Goal: Task Accomplishment & Management: Use online tool/utility

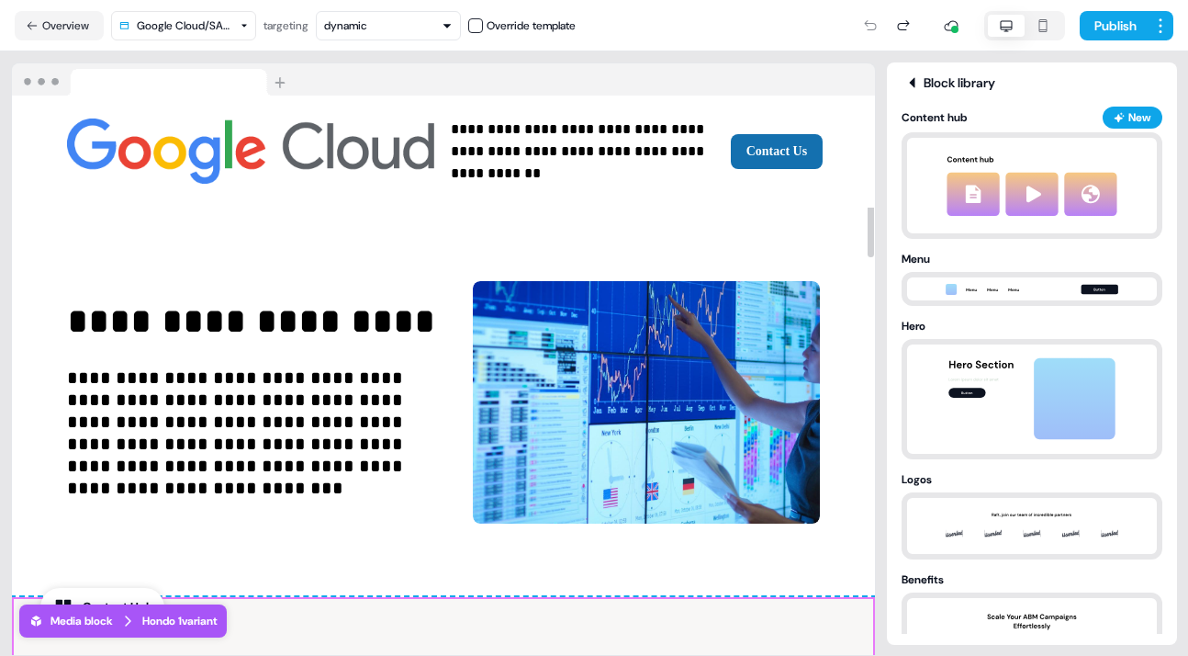
scroll to position [946, 0]
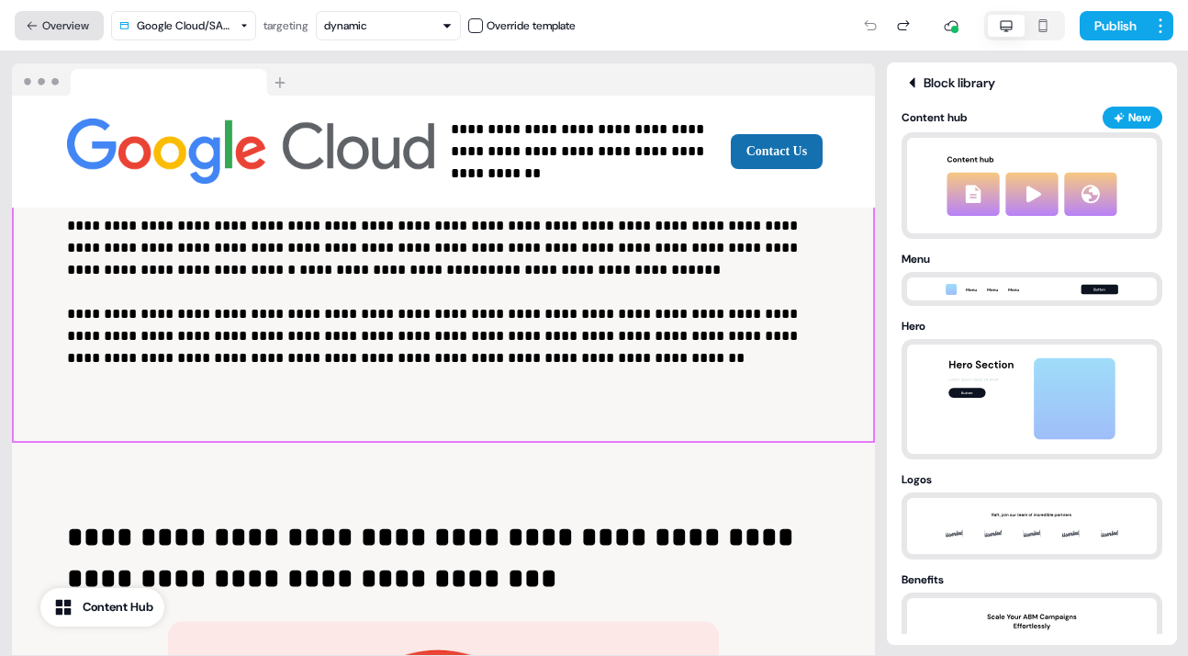
click at [58, 21] on button "Overview" at bounding box center [59, 25] width 89 height 29
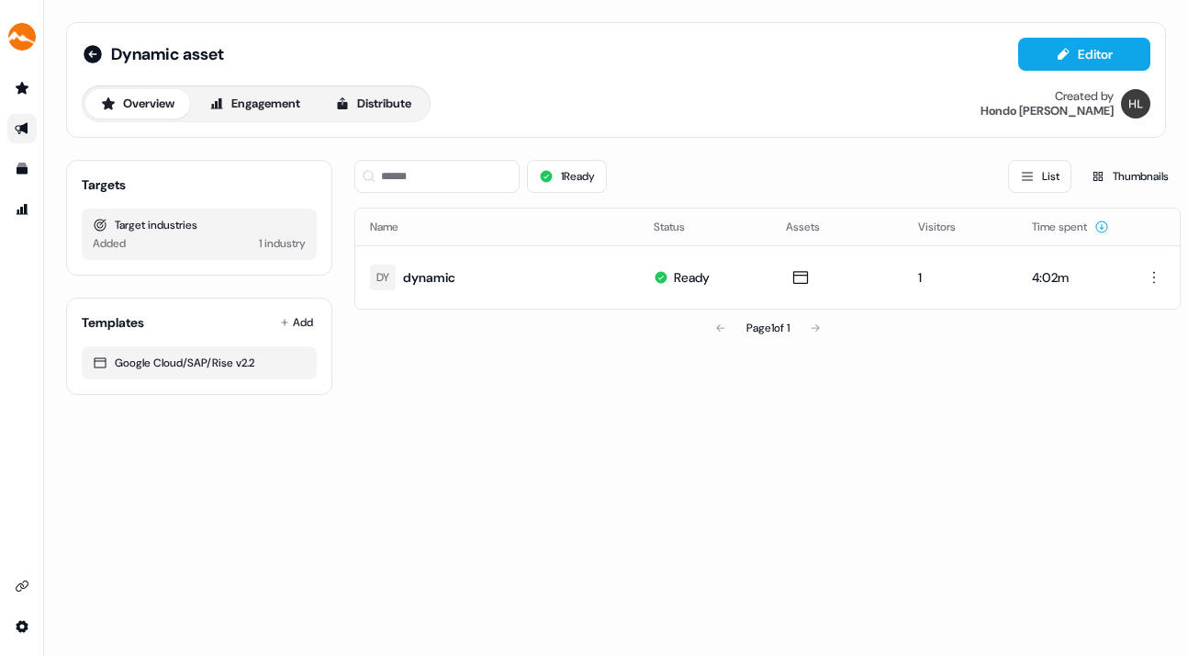
click at [18, 121] on icon "Go to outbound experience" at bounding box center [22, 128] width 15 height 15
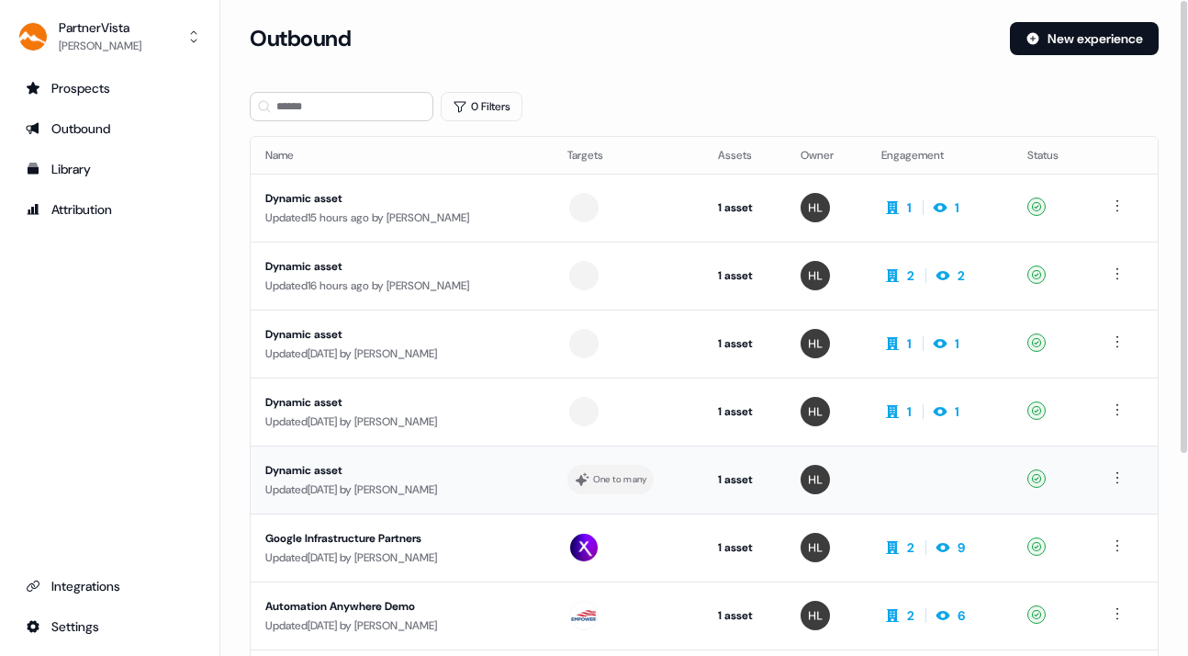
click at [416, 470] on div "Dynamic asset" at bounding box center [401, 470] width 273 height 18
click at [391, 393] on div "Dynamic asset" at bounding box center [401, 402] width 273 height 18
click at [364, 271] on div "Dynamic asset" at bounding box center [401, 266] width 273 height 18
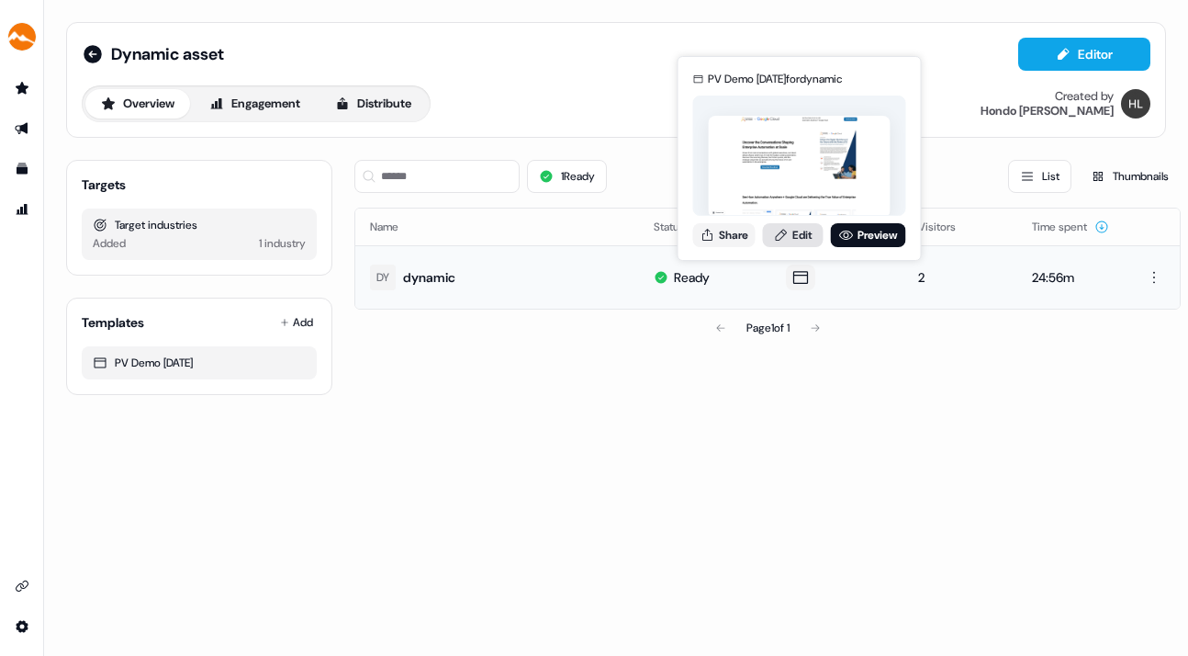
click at [796, 231] on link "Edit" at bounding box center [793, 235] width 61 height 24
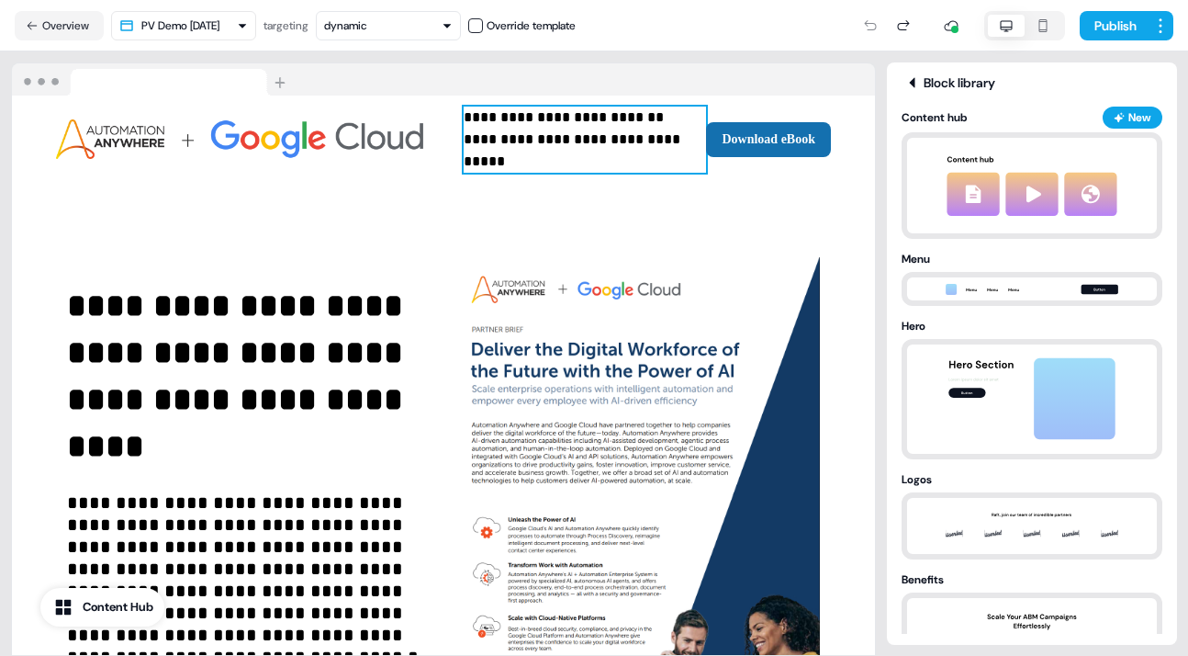
click at [585, 156] on p "**********" at bounding box center [585, 140] width 242 height 66
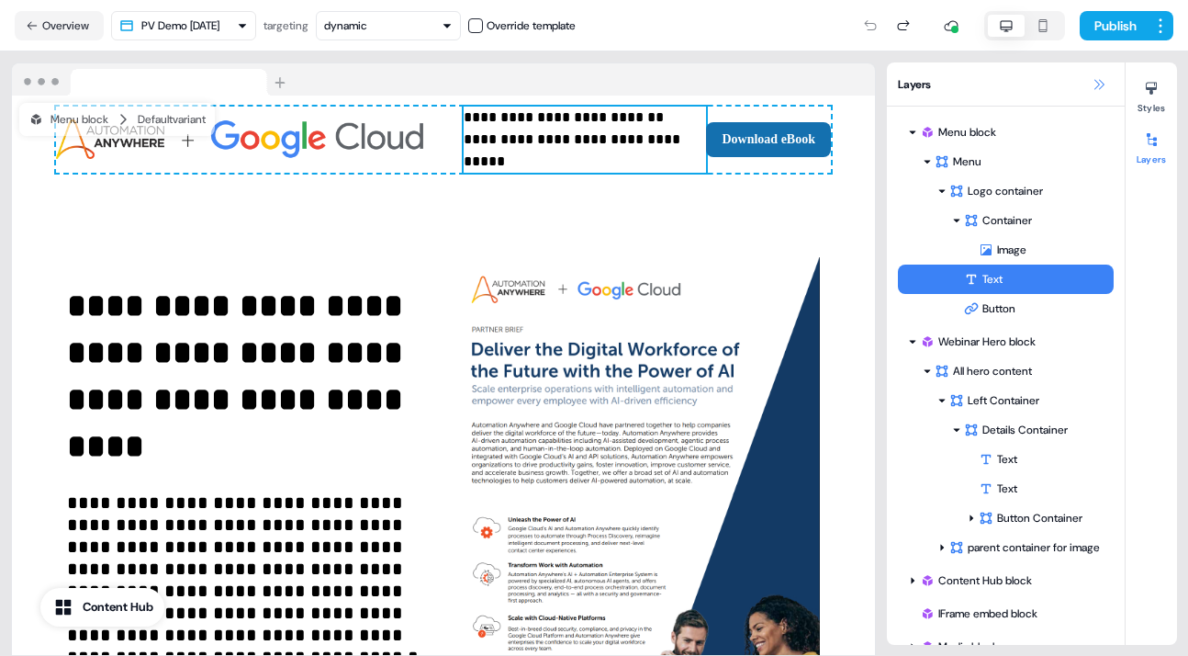
click at [1097, 80] on icon at bounding box center [1099, 84] width 15 height 15
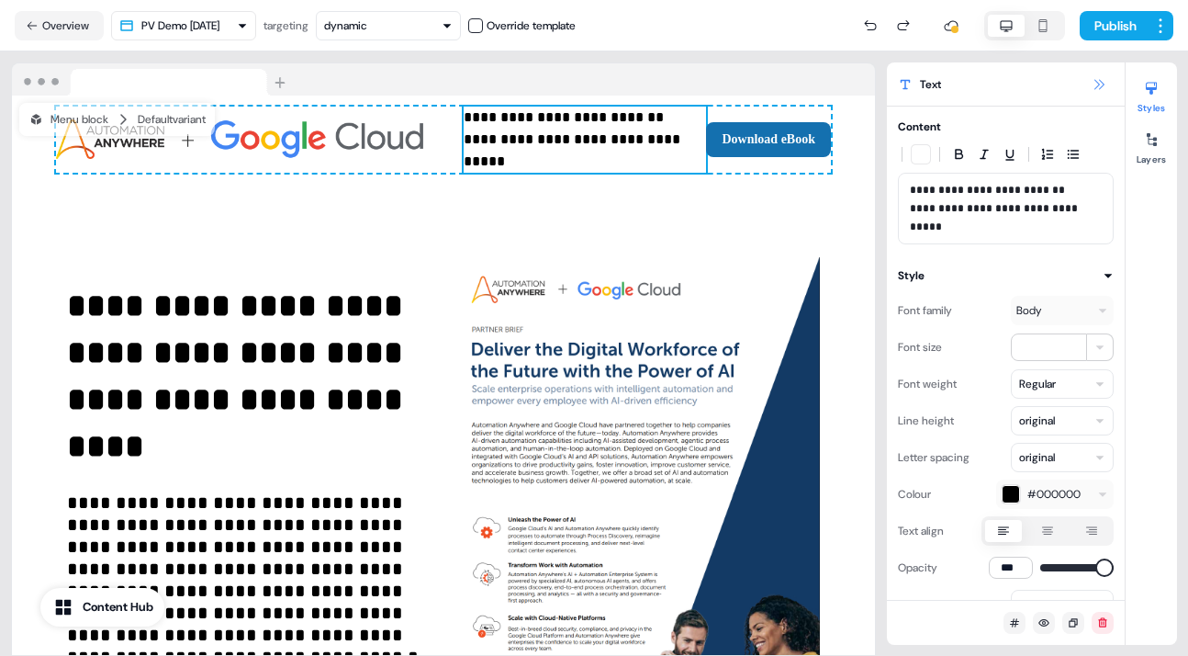
click at [1096, 79] on icon at bounding box center [1099, 84] width 15 height 15
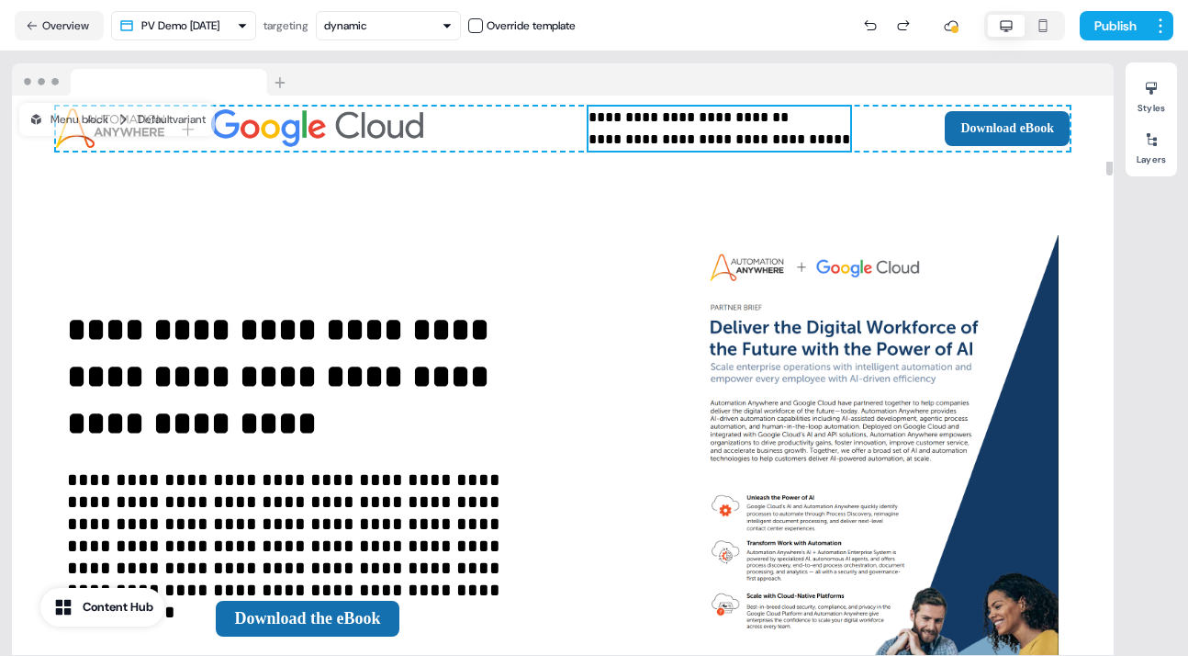
click at [591, 79] on div at bounding box center [563, 79] width 1102 height 33
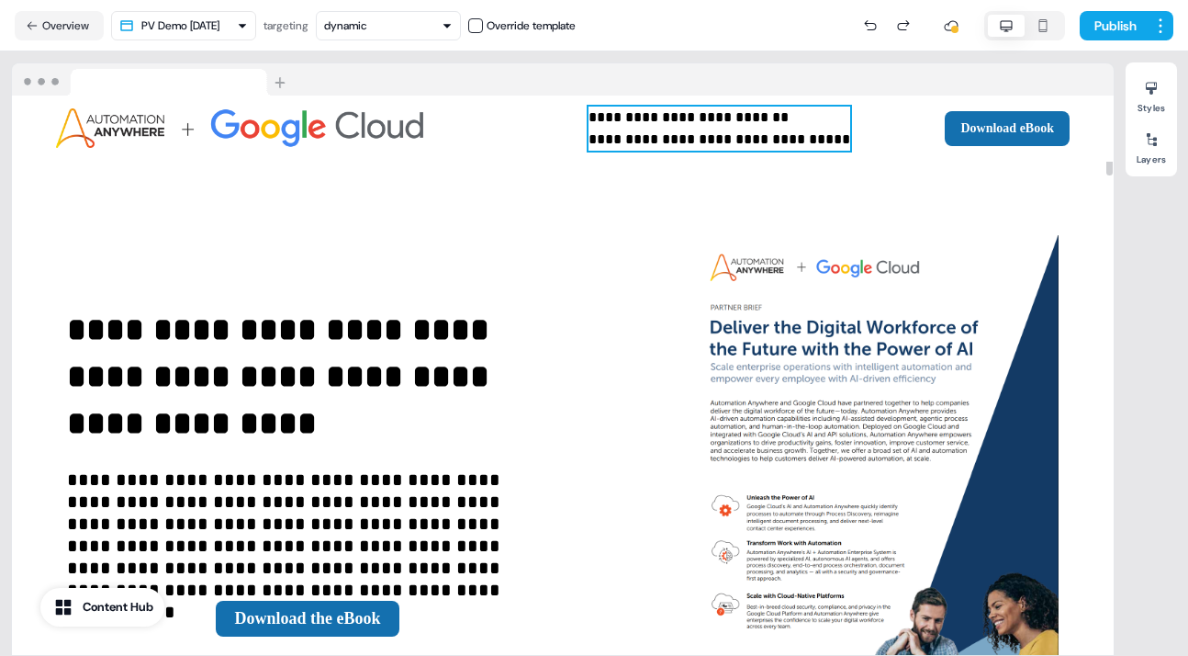
click at [746, 127] on p "**********" at bounding box center [720, 129] width 262 height 44
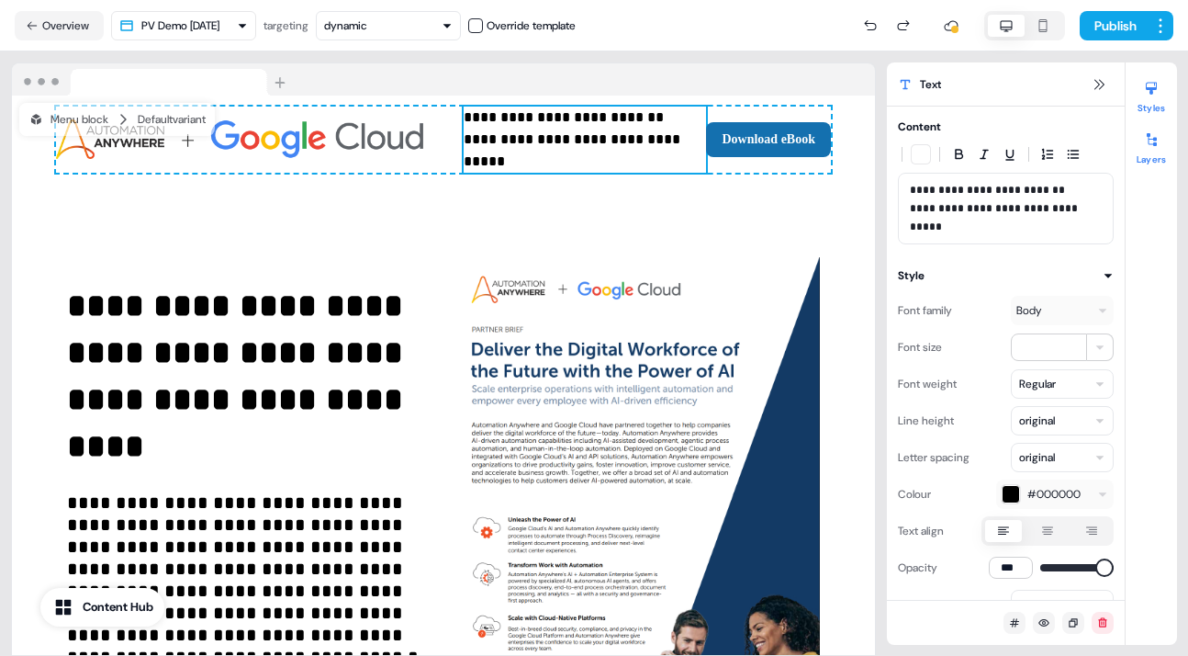
click at [1155, 141] on icon at bounding box center [1151, 139] width 15 height 15
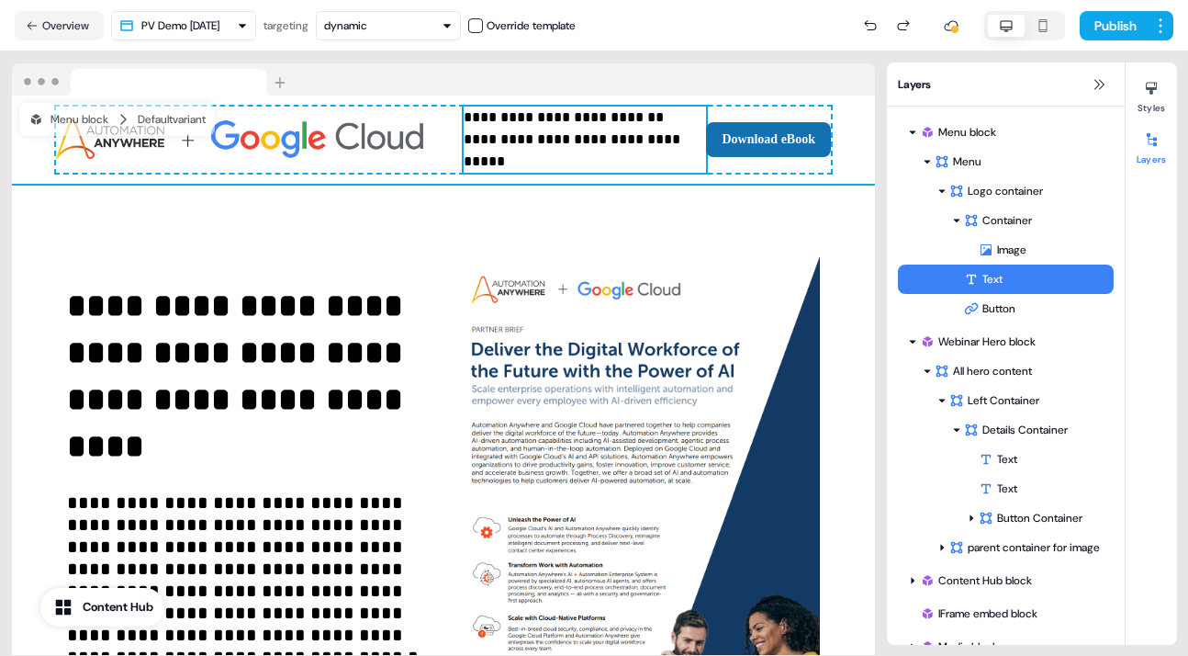
click at [848, 131] on div "**********" at bounding box center [443, 139] width 863 height 88
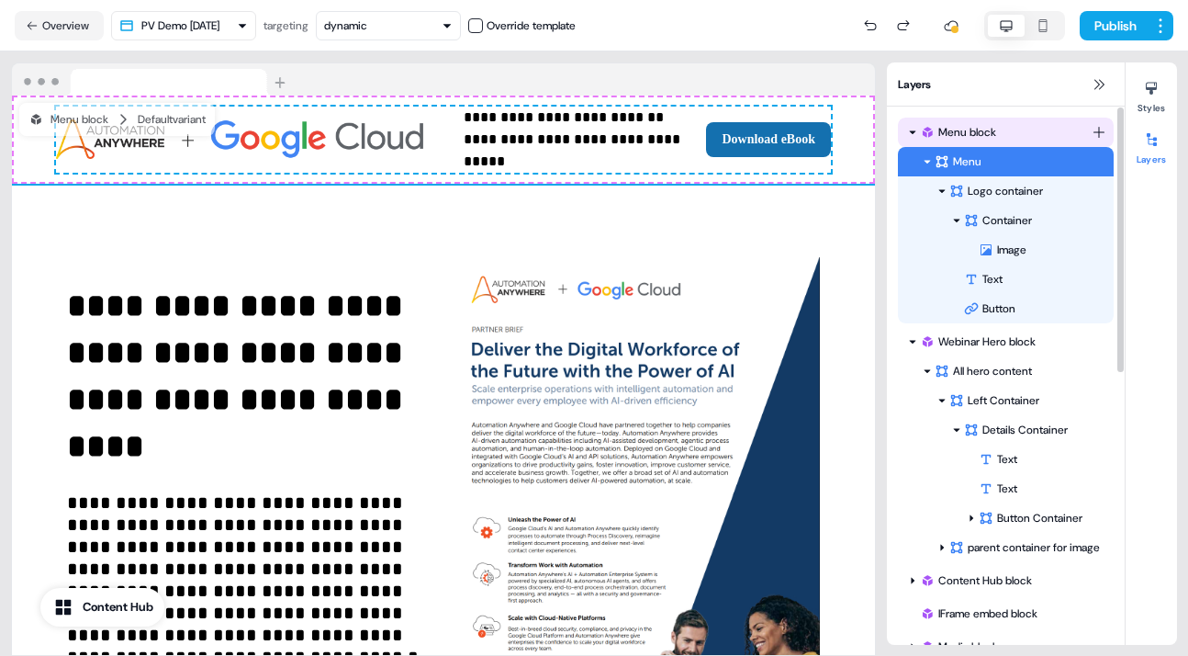
click at [981, 131] on div "Menu block" at bounding box center [1006, 132] width 172 height 18
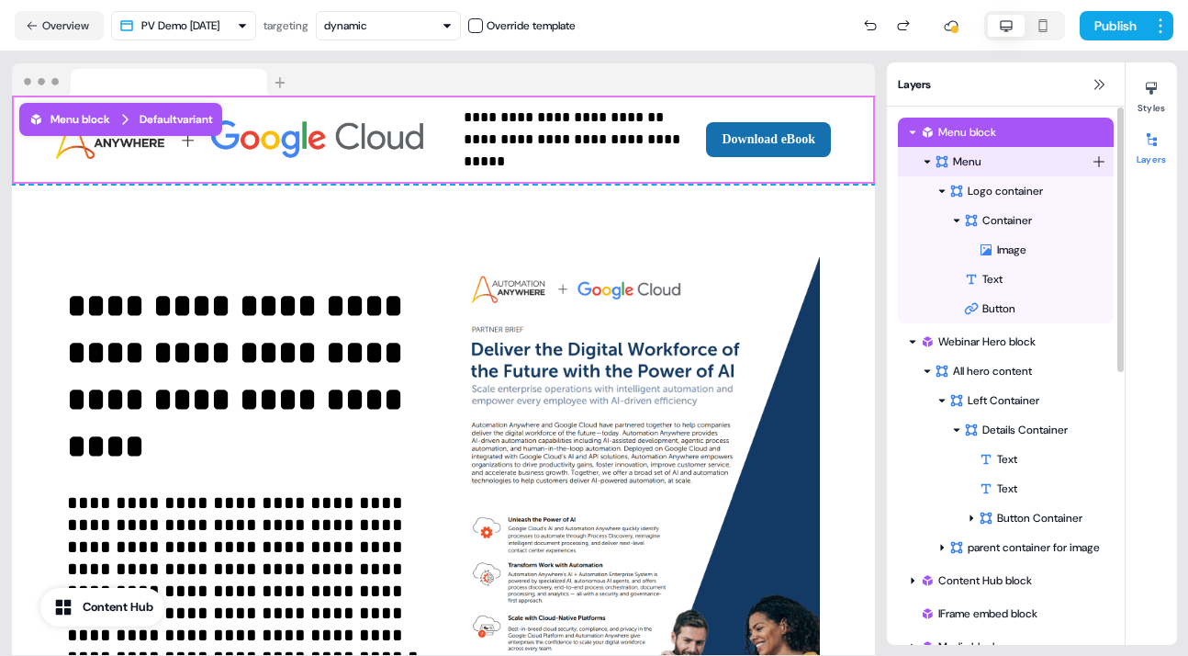
click at [980, 155] on div "Menu" at bounding box center [1013, 161] width 157 height 18
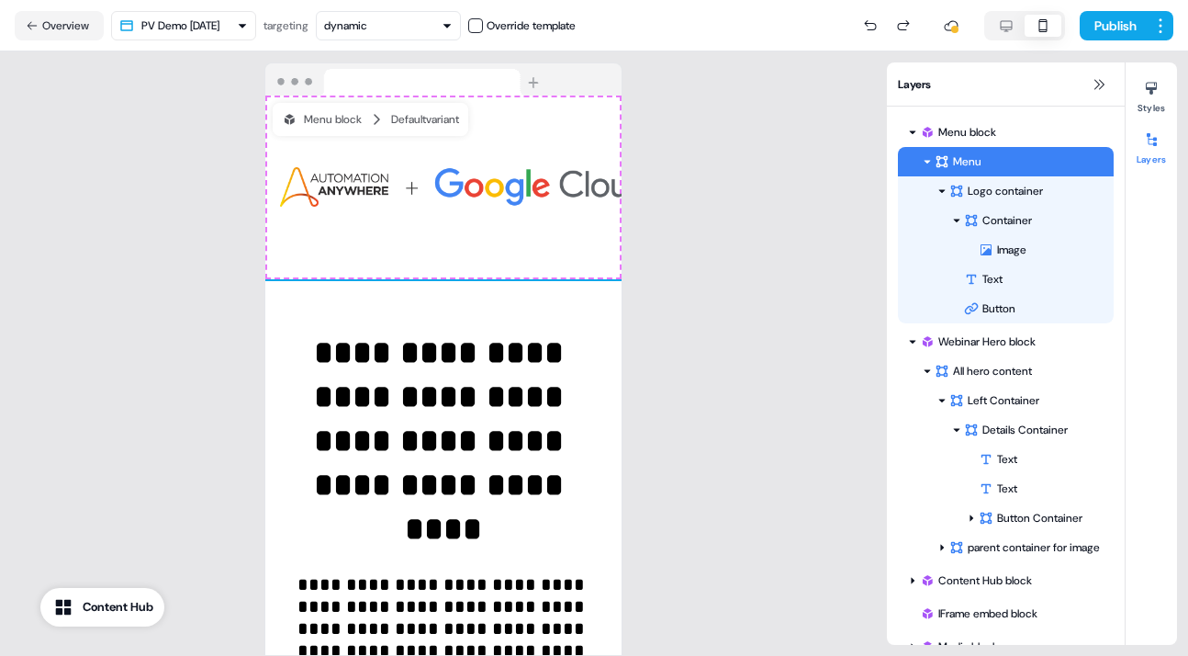
click at [1040, 18] on icon "button" at bounding box center [1043, 25] width 22 height 15
click at [1003, 24] on icon "button" at bounding box center [1006, 25] width 22 height 15
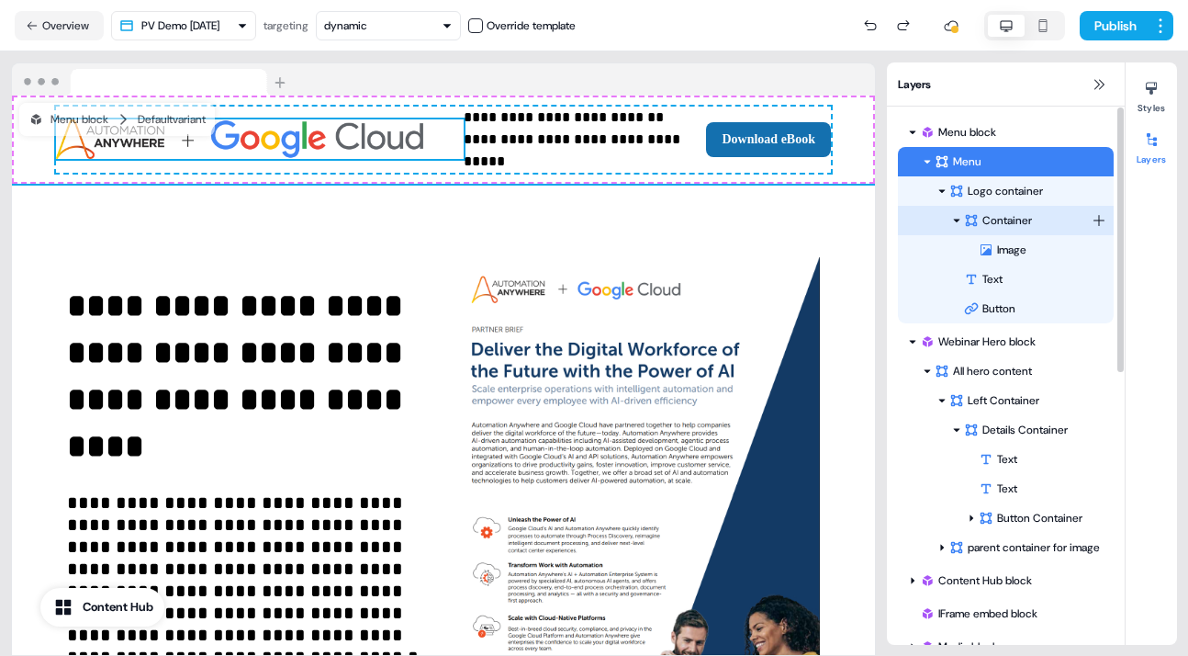
click at [1003, 213] on div "Container" at bounding box center [1028, 220] width 128 height 18
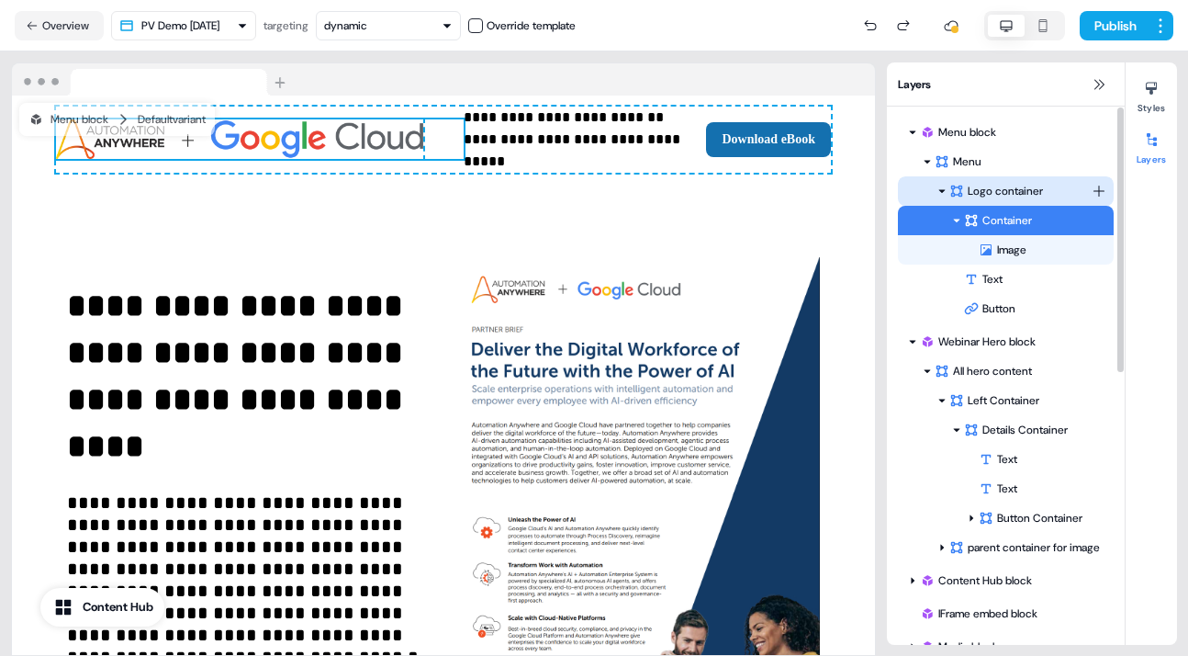
click at [1012, 185] on div "Logo container" at bounding box center [1020, 191] width 142 height 18
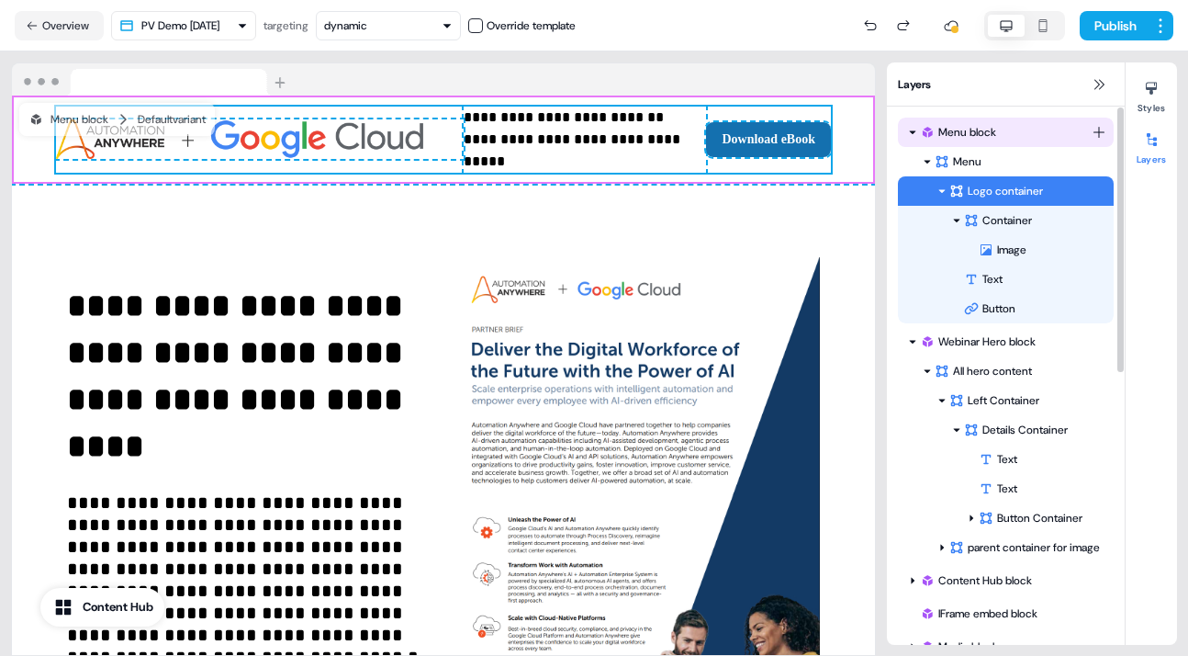
click at [993, 126] on div "Menu block" at bounding box center [1006, 132] width 172 height 18
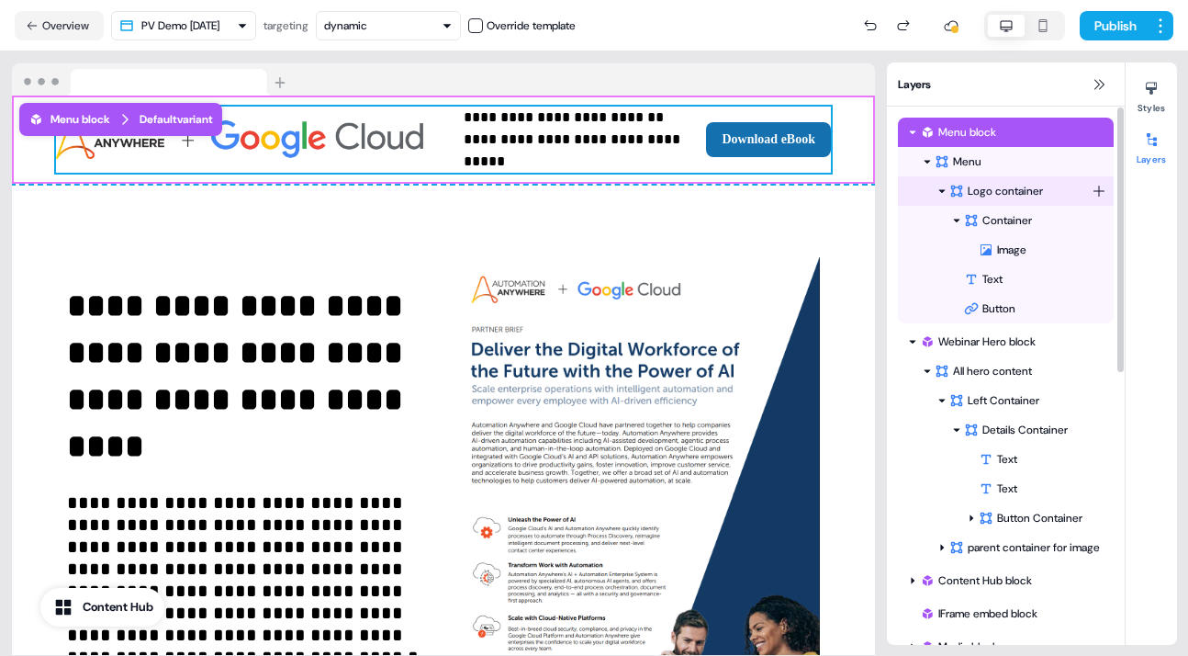
click at [1056, 186] on div "Logo container" at bounding box center [1020, 191] width 142 height 18
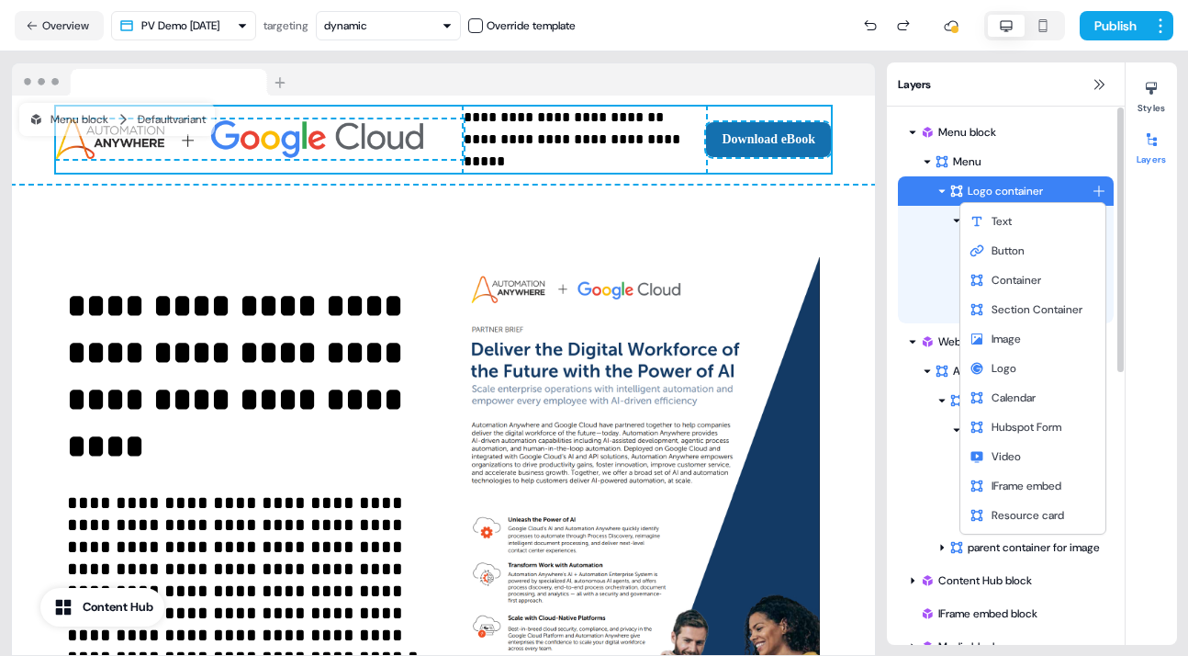
click at [1099, 189] on html "**********" at bounding box center [594, 328] width 1188 height 656
click at [1027, 275] on span "Container" at bounding box center [1017, 280] width 50 height 15
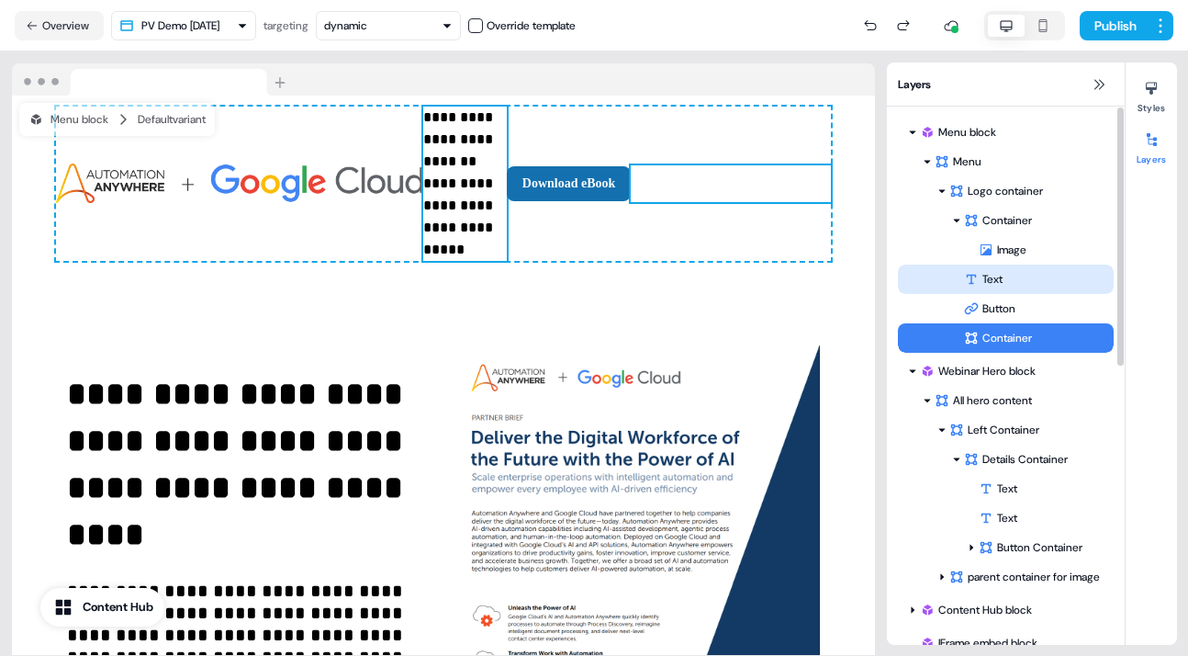
click at [993, 274] on div "Text" at bounding box center [1039, 279] width 150 height 18
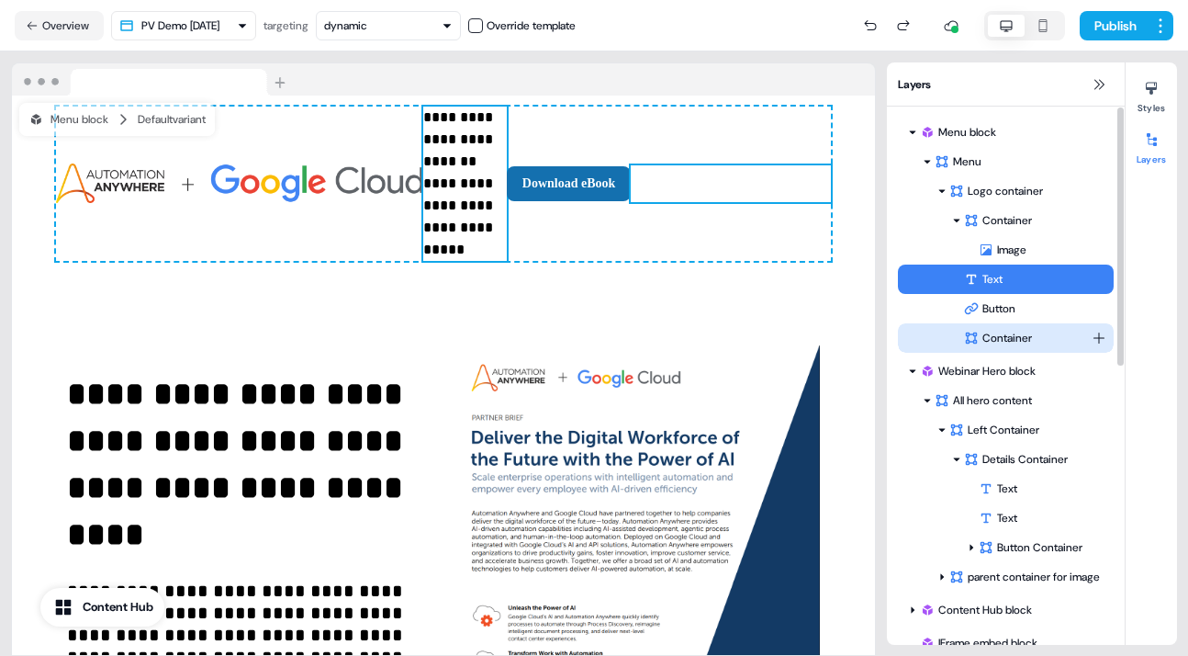
click at [995, 335] on div "Container" at bounding box center [1028, 338] width 128 height 18
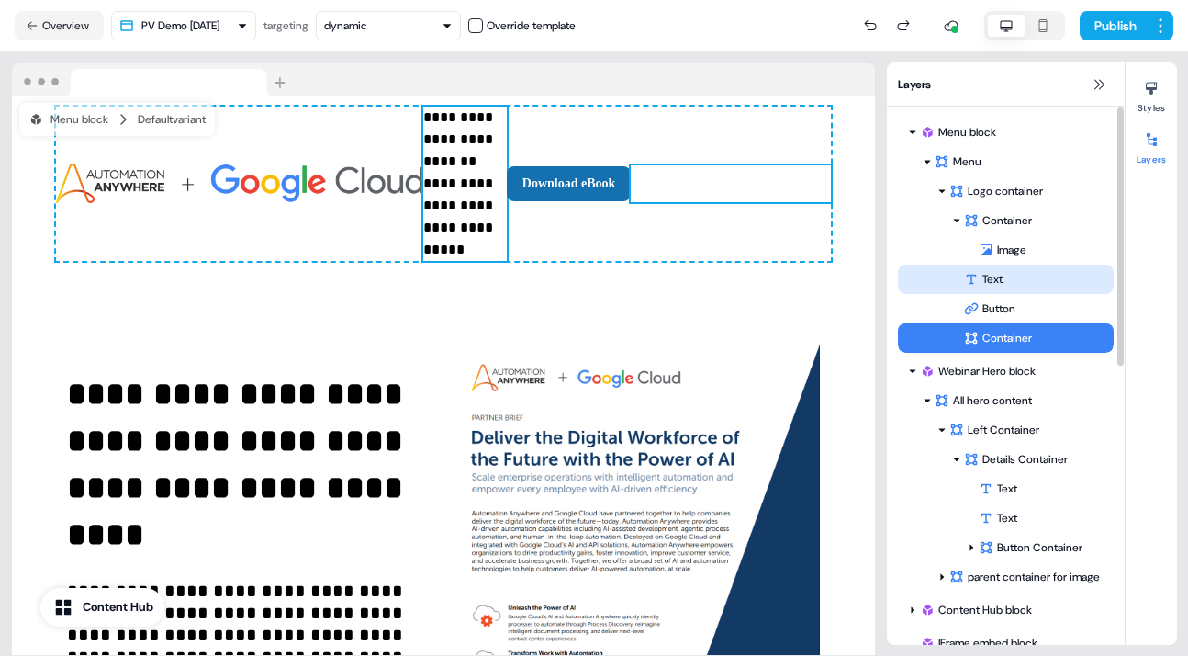
click at [1004, 276] on div "Text" at bounding box center [1039, 279] width 150 height 18
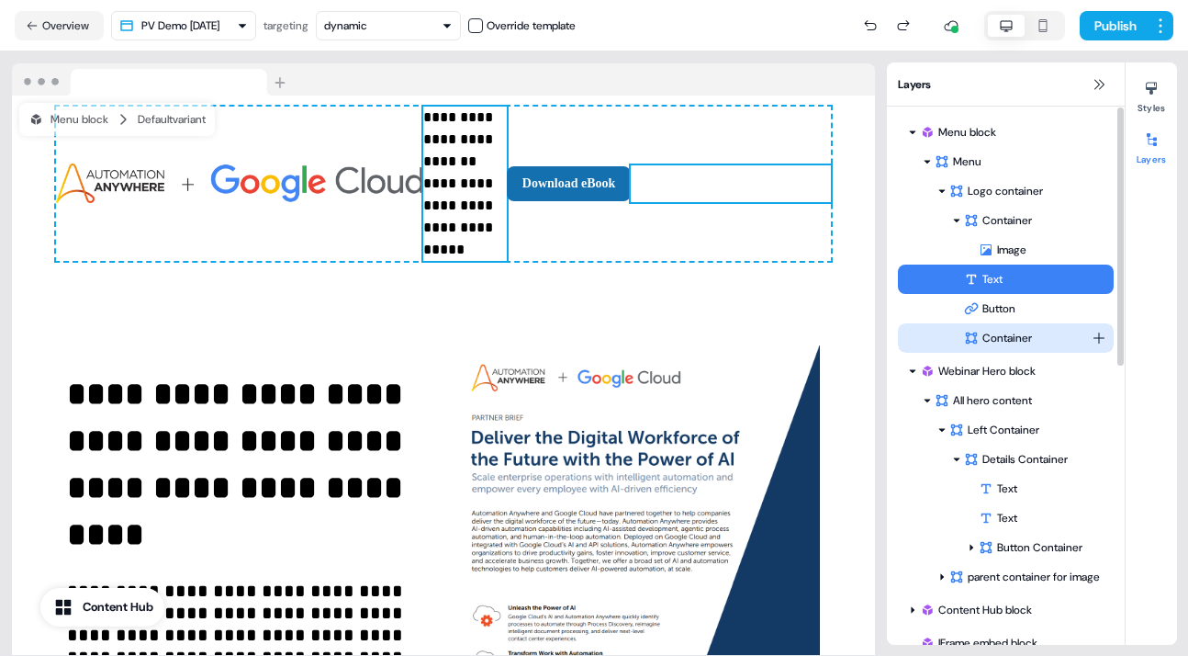
click at [1001, 339] on div "Container" at bounding box center [1028, 338] width 128 height 18
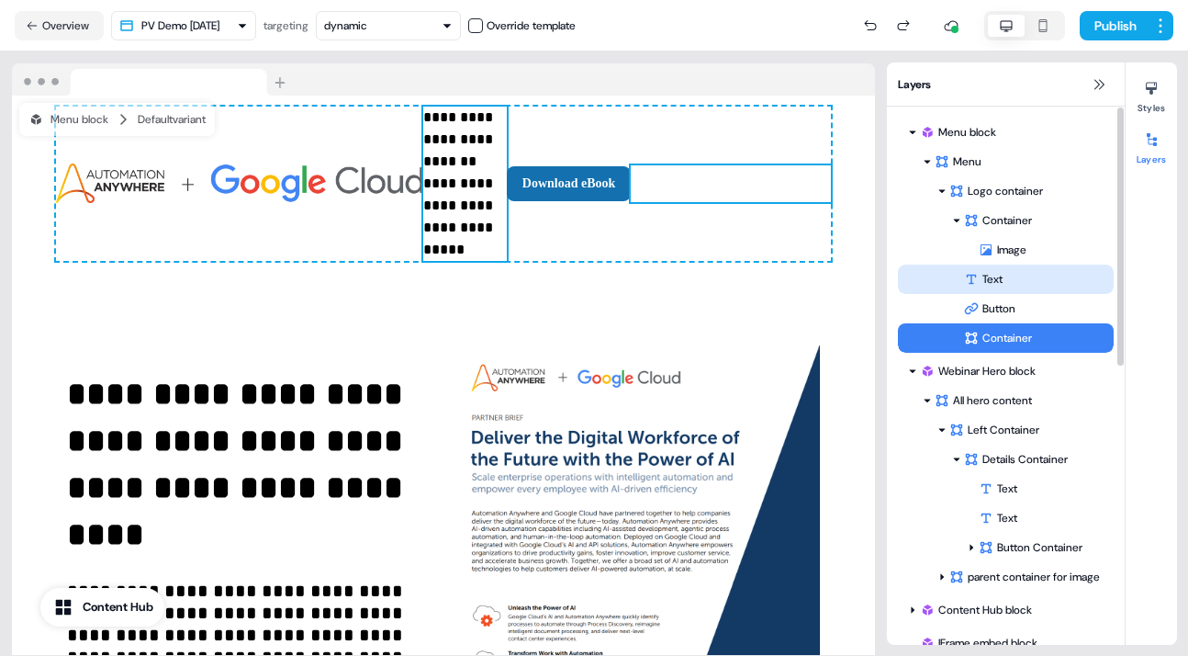
click at [1004, 274] on div "Text" at bounding box center [1039, 279] width 150 height 18
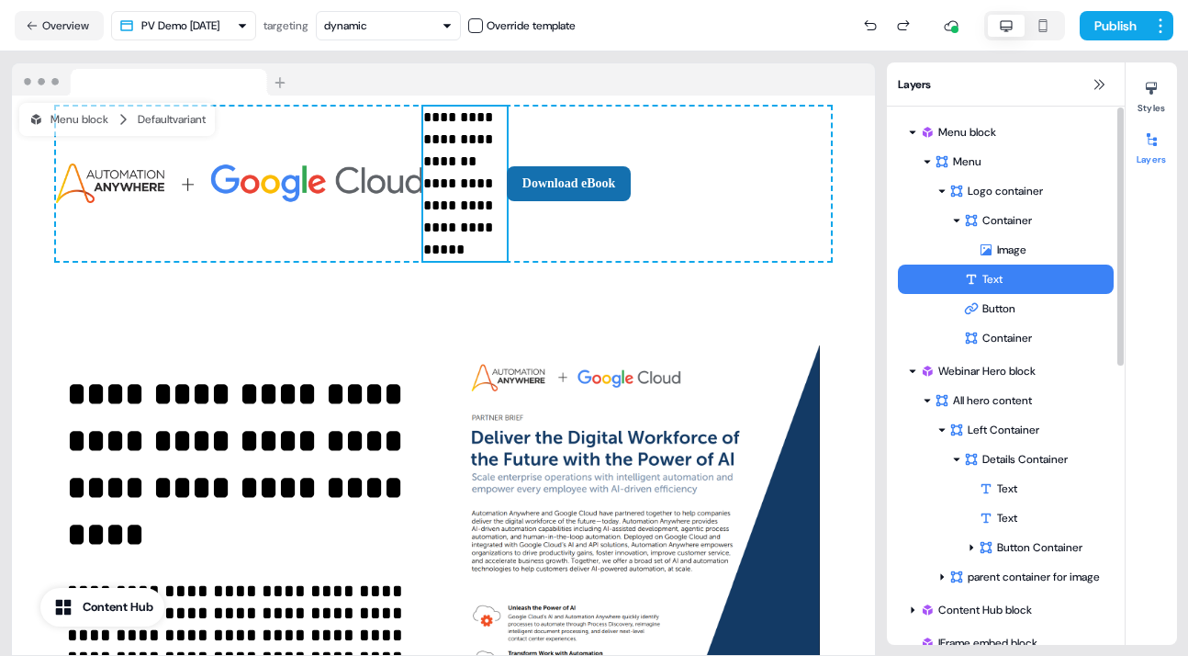
drag, startPoint x: 1004, startPoint y: 274, endPoint x: 1071, endPoint y: 274, distance: 67.0
click at [1071, 274] on div "Text" at bounding box center [1039, 279] width 150 height 18
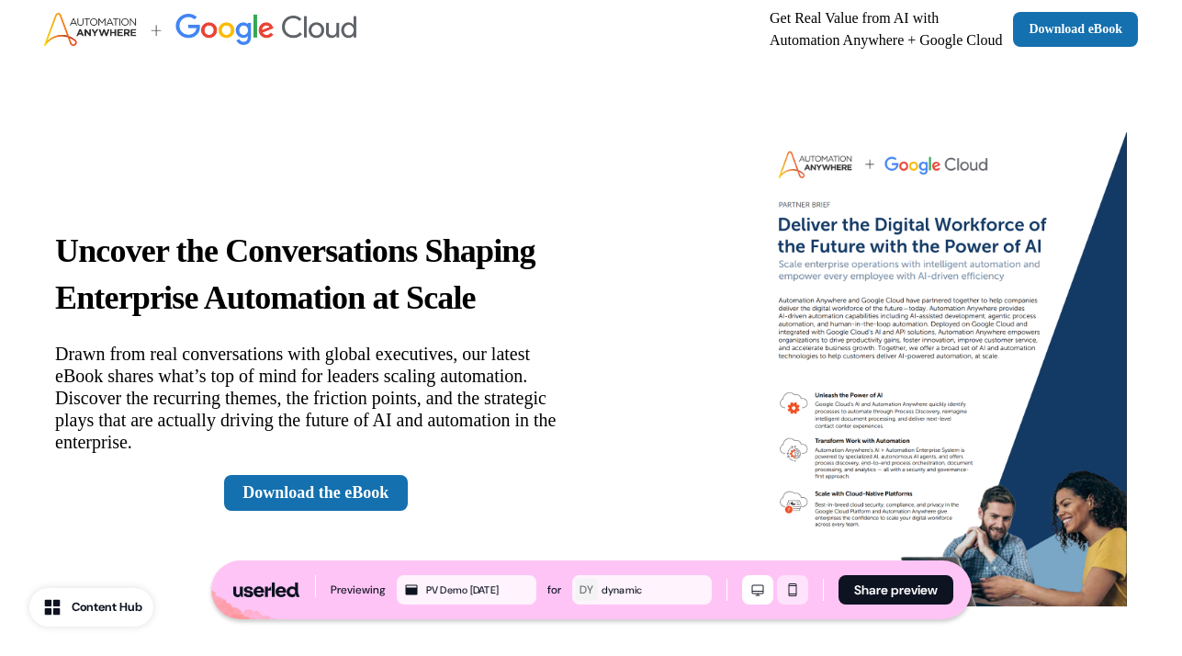
click at [793, 595] on icon "Mobile mode" at bounding box center [792, 589] width 8 height 13
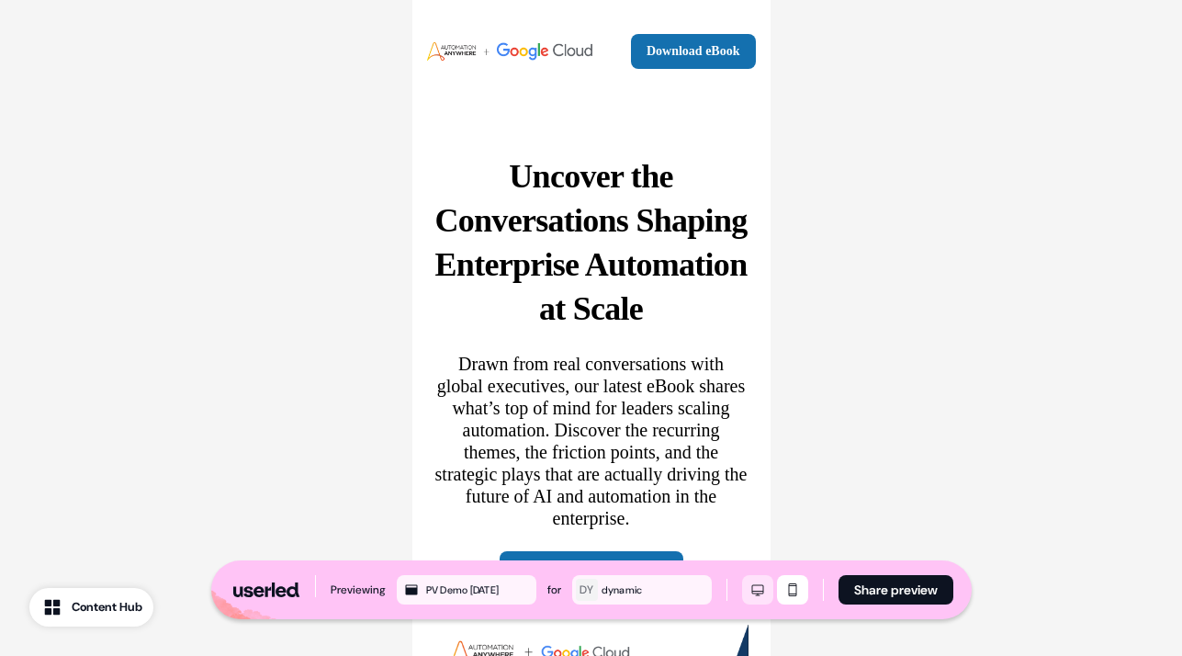
click at [757, 589] on icon "Desktop mode" at bounding box center [757, 589] width 22 height 15
